Goal: Task Accomplishment & Management: Use online tool/utility

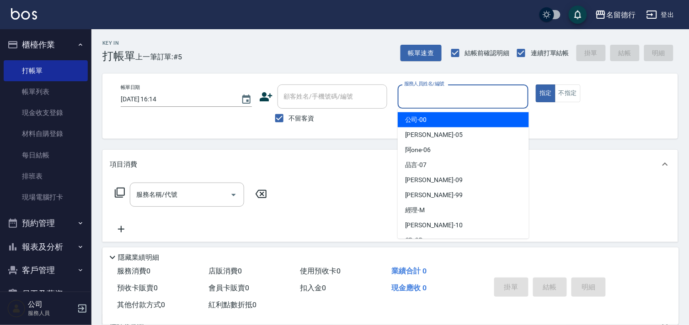
click at [425, 95] on input "服務人員姓名/編號" at bounding box center [463, 97] width 123 height 16
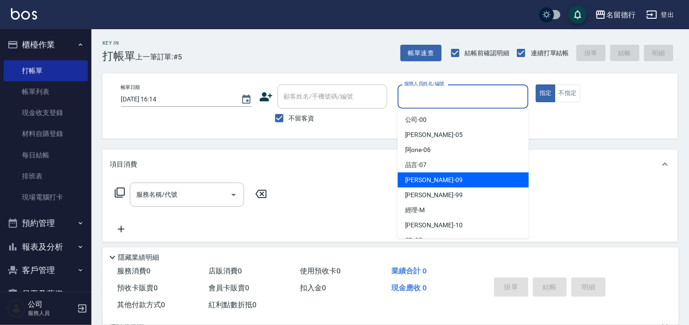
click at [419, 179] on span "[PERSON_NAME] -09" at bounding box center [434, 181] width 58 height 10
type input "[PERSON_NAME]-09"
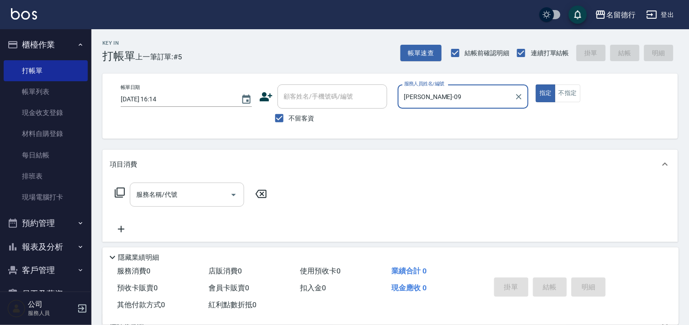
click at [186, 196] on input "服務名稱/代號" at bounding box center [180, 195] width 92 height 16
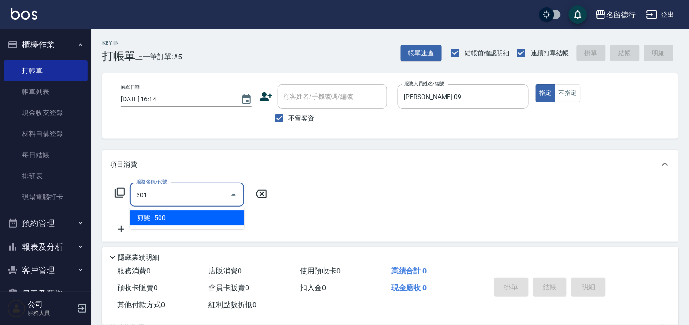
click at [185, 221] on span "剪髮 - 500" at bounding box center [187, 218] width 114 height 15
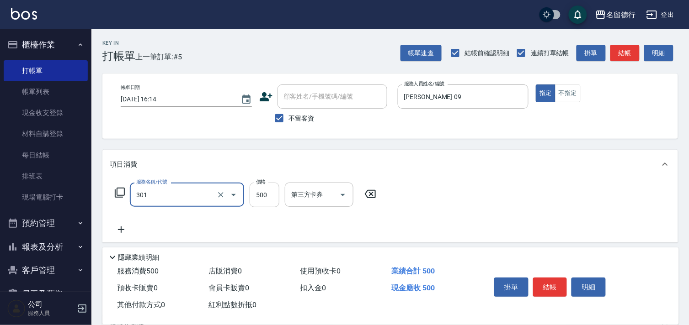
type input "剪髮(301)"
click at [267, 197] on input "500" at bounding box center [265, 195] width 30 height 25
type input "400"
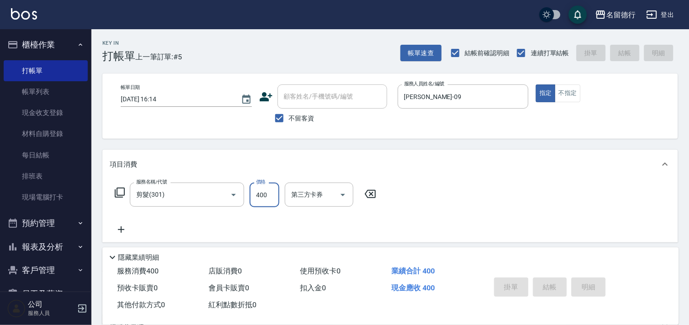
type input "[DATE] 17:58"
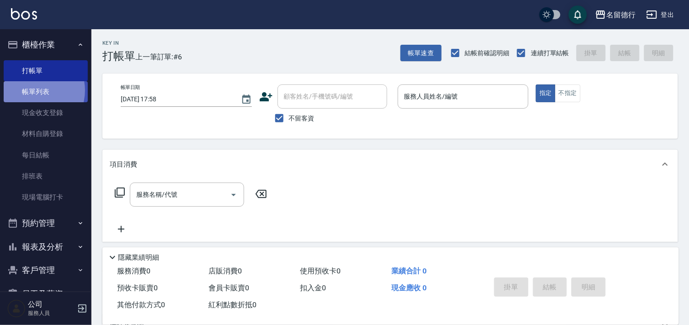
click at [32, 91] on link "帳單列表" at bounding box center [46, 91] width 84 height 21
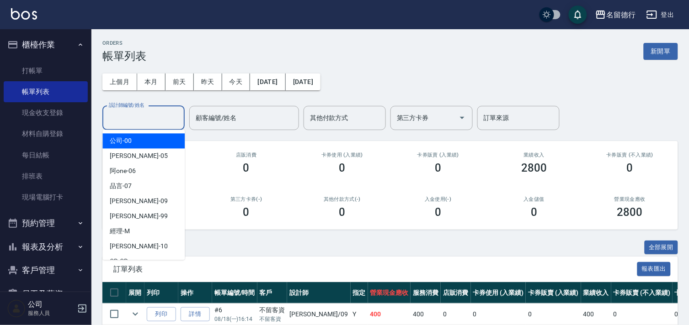
click at [116, 118] on input "設計師編號/姓名" at bounding box center [143, 118] width 74 height 16
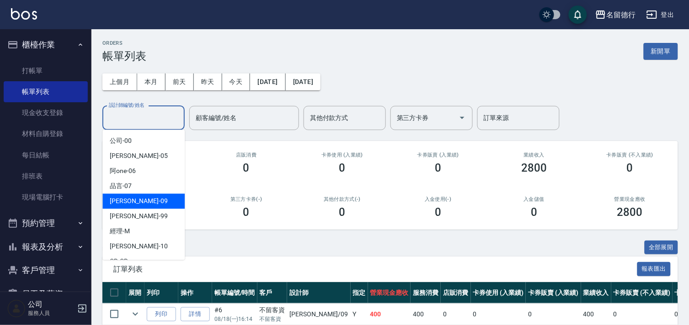
click at [117, 203] on span "[PERSON_NAME] -09" at bounding box center [139, 202] width 58 height 10
type input "[PERSON_NAME]-09"
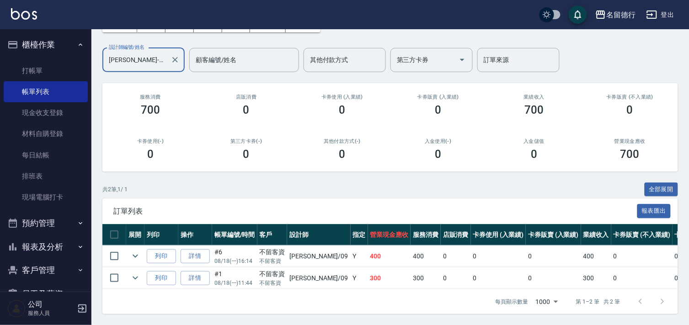
scroll to position [66, 0]
